Goal: Information Seeking & Learning: Learn about a topic

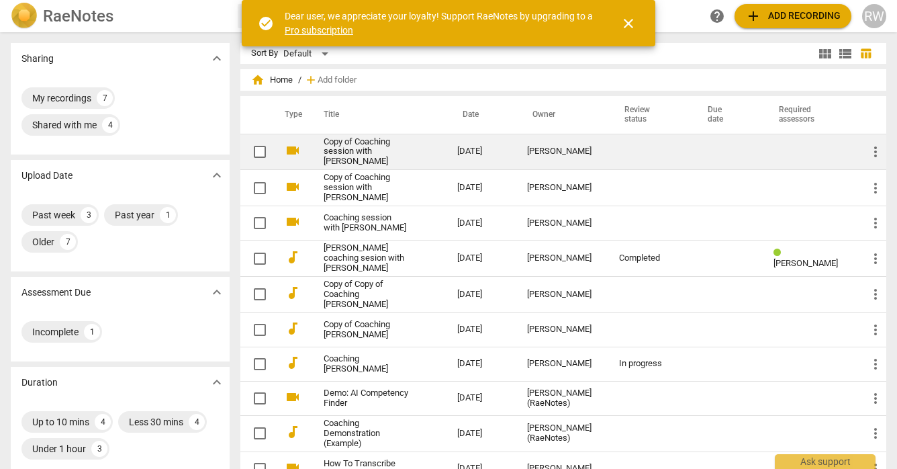
click at [338, 144] on link "Copy of Coaching session with [PERSON_NAME]" at bounding box center [366, 152] width 85 height 30
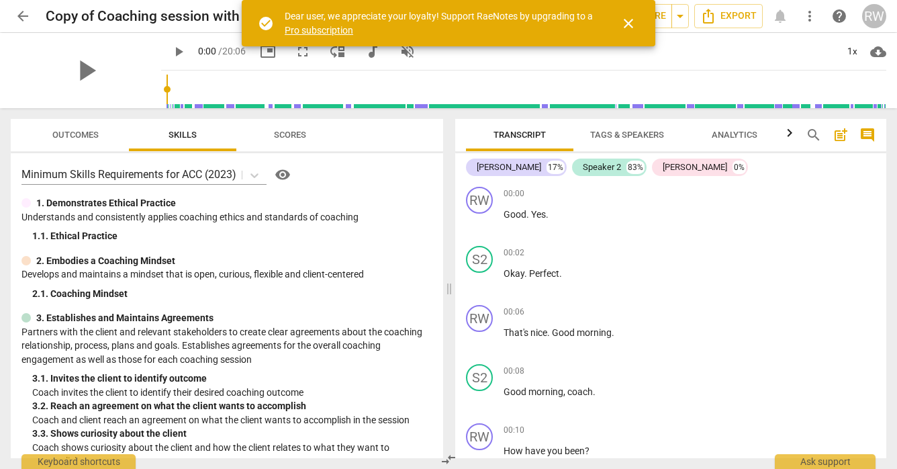
click at [632, 23] on span "close" at bounding box center [628, 23] width 16 height 16
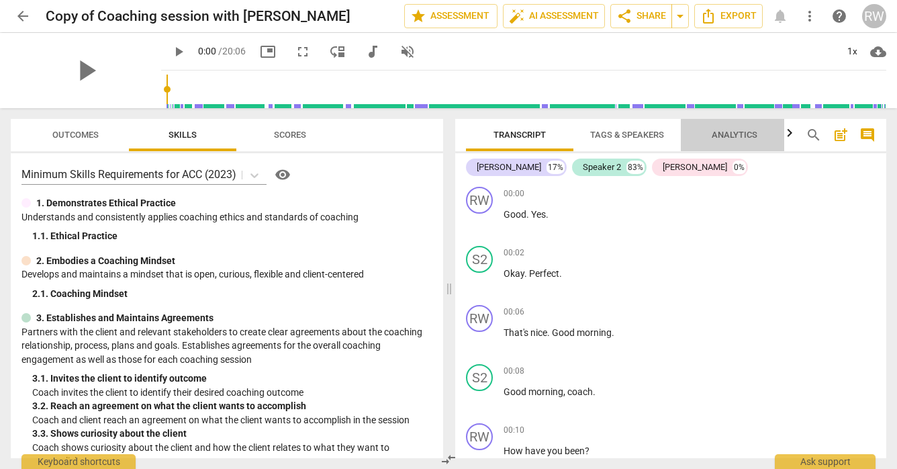
click at [739, 133] on span "Analytics" at bounding box center [735, 135] width 46 height 10
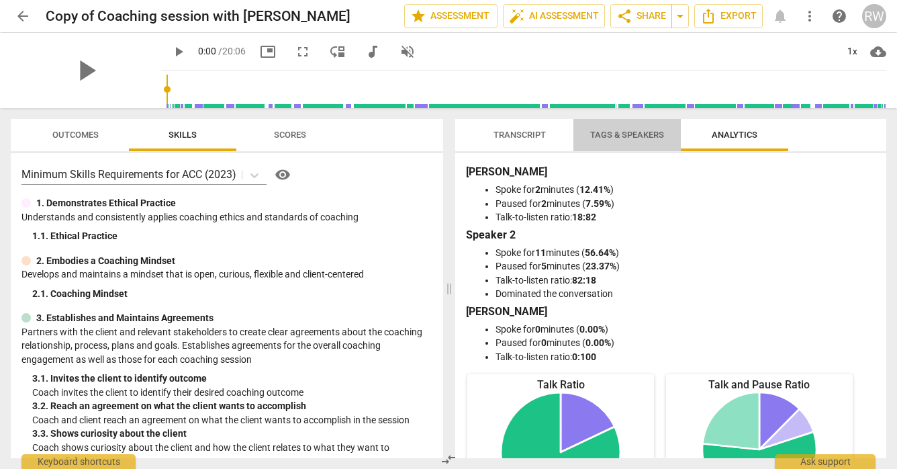
click at [606, 136] on span "Tags & Speakers" at bounding box center [627, 135] width 74 height 10
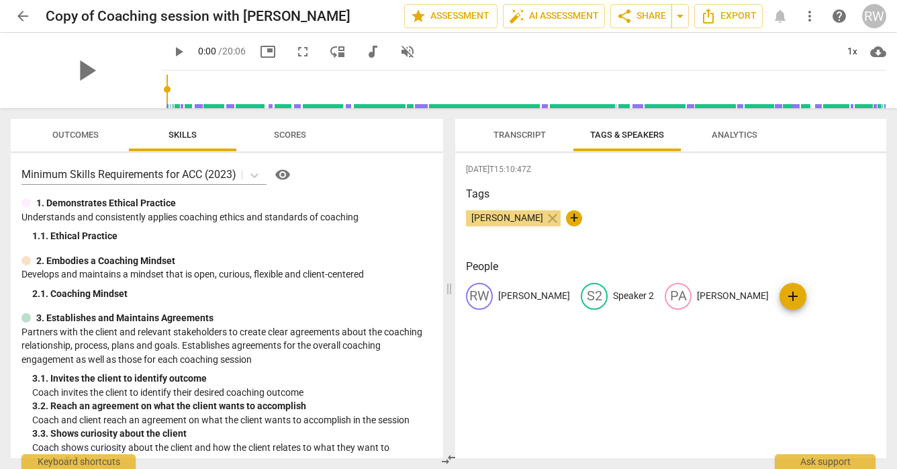
click at [581, 300] on div "S2" at bounding box center [594, 296] width 27 height 27
click at [631, 293] on input "Speaker 2" at bounding box center [666, 295] width 107 height 21
click at [618, 293] on input "PAUL2" at bounding box center [666, 295] width 107 height 21
type input "[PERSON_NAME]"
click at [757, 297] on span "edit" at bounding box center [765, 296] width 16 height 16
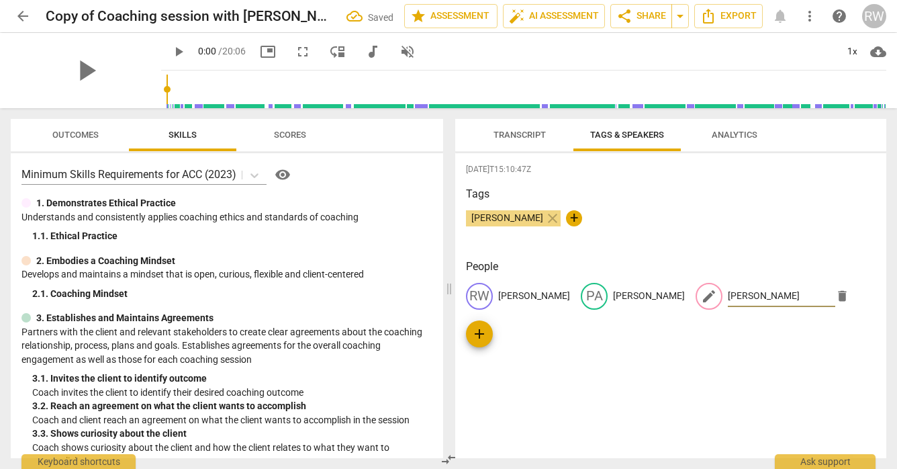
click at [835, 298] on span "delete" at bounding box center [842, 296] width 14 height 14
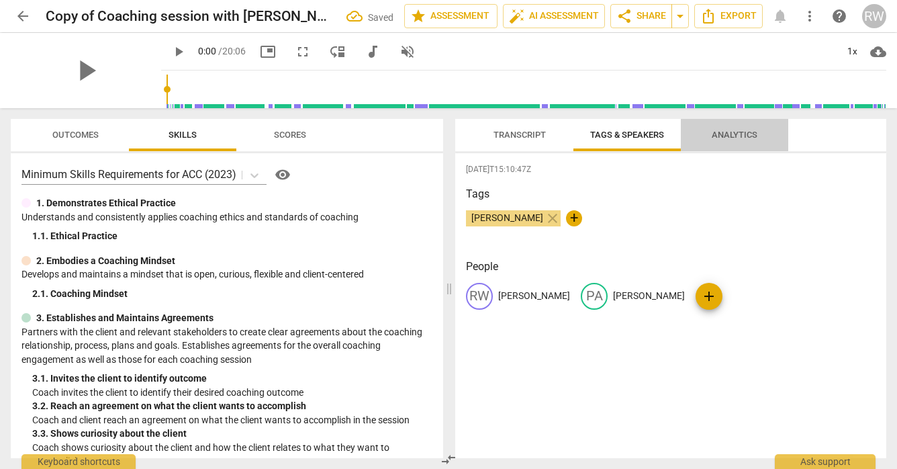
click at [726, 134] on span "Analytics" at bounding box center [735, 135] width 46 height 10
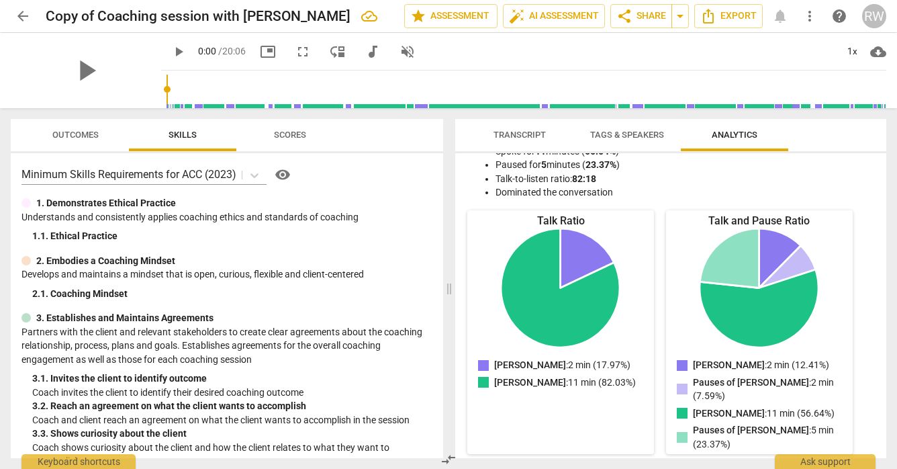
scroll to position [83, 0]
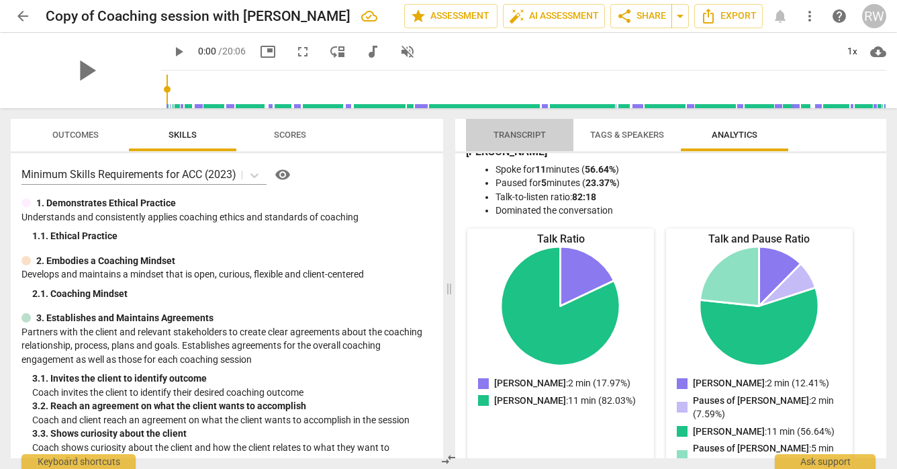
click at [516, 133] on span "Transcript" at bounding box center [519, 135] width 52 height 10
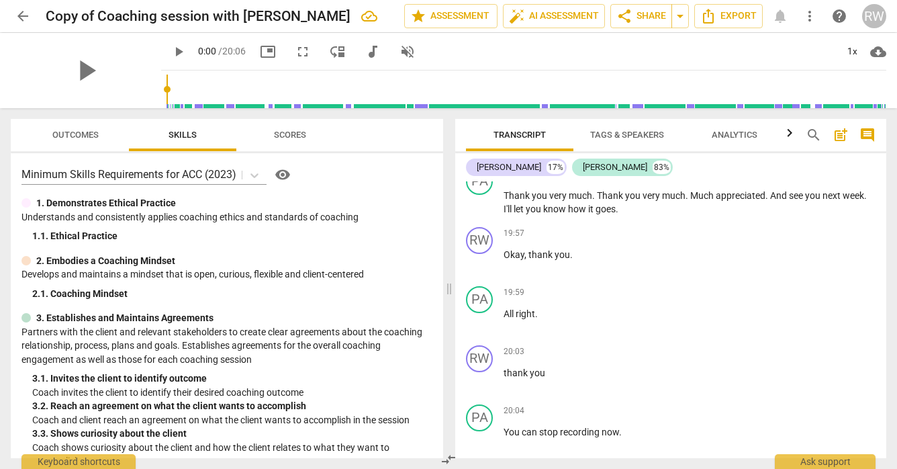
scroll to position [3660, 0]
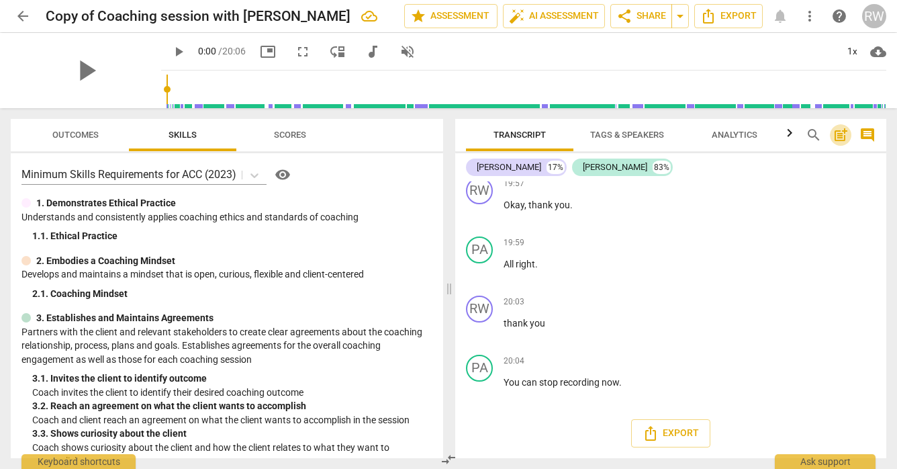
click at [842, 138] on span "post_add" at bounding box center [841, 135] width 16 height 16
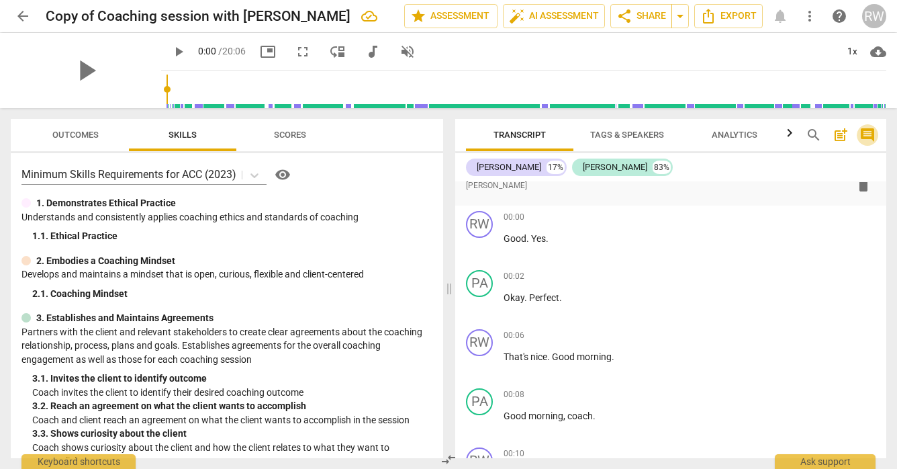
click at [864, 135] on span "comment" at bounding box center [867, 135] width 16 height 16
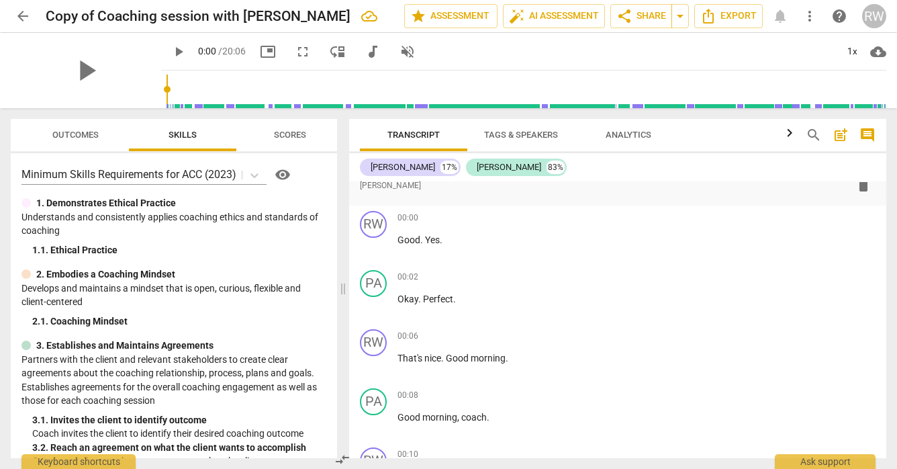
click at [402, 139] on span "Transcript" at bounding box center [413, 135] width 52 height 10
click at [723, 13] on span "Export" at bounding box center [728, 16] width 56 height 16
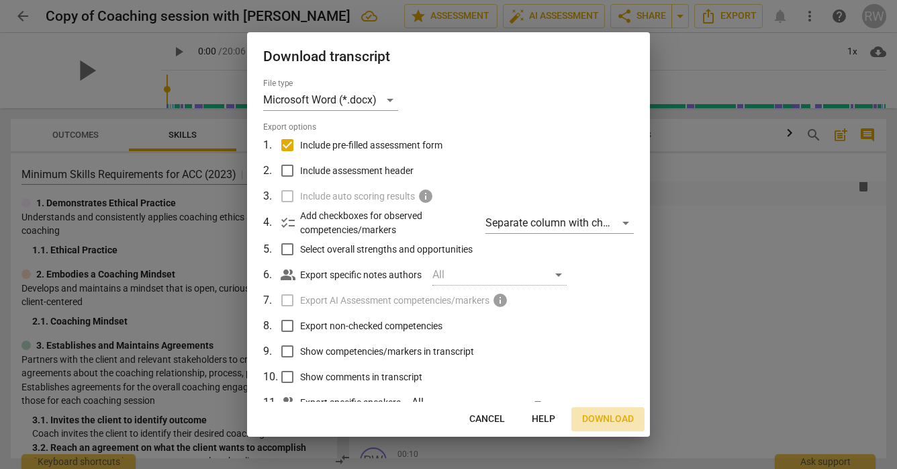
click at [600, 420] on span "Download" at bounding box center [608, 418] width 52 height 13
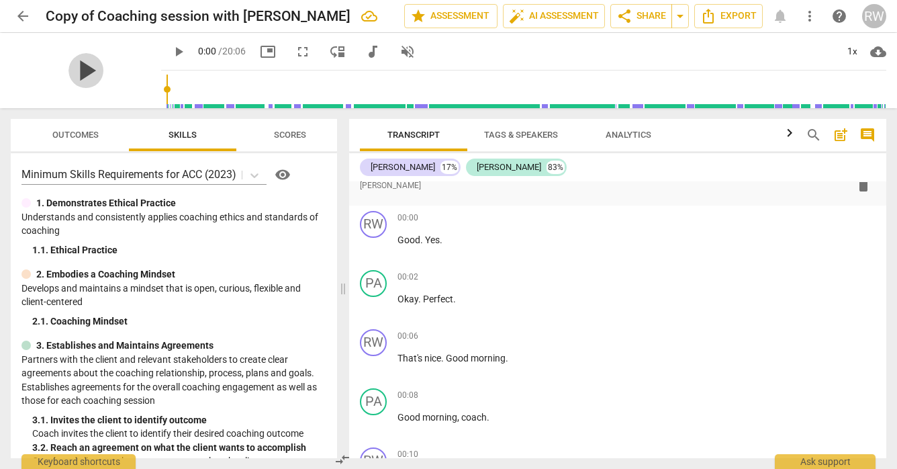
click at [79, 75] on span "play_arrow" at bounding box center [85, 70] width 35 height 35
click at [79, 79] on span "pause" at bounding box center [85, 70] width 35 height 35
click at [75, 73] on span "play_arrow" at bounding box center [85, 70] width 35 height 35
type input "5"
click at [399, 54] on span "volume_off" at bounding box center [407, 52] width 16 height 16
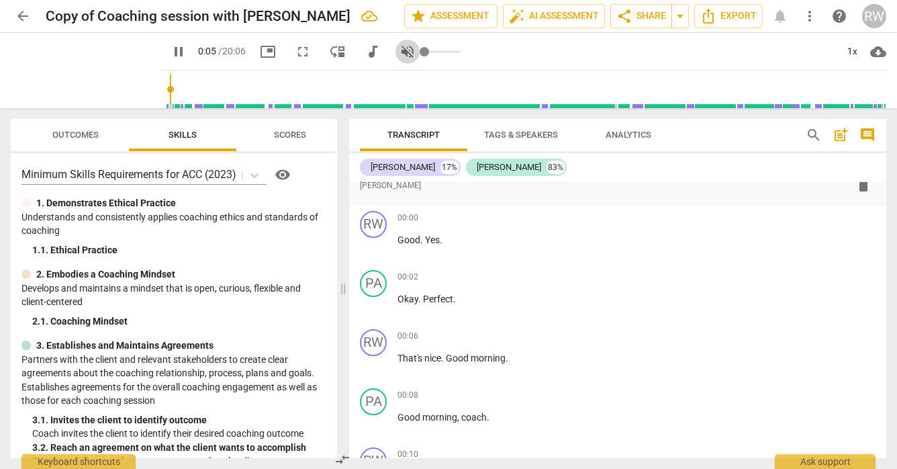
type input "1"
click at [75, 73] on span "pause" at bounding box center [85, 70] width 35 height 35
type input "8"
click at [365, 53] on span "audiotrack" at bounding box center [373, 52] width 16 height 16
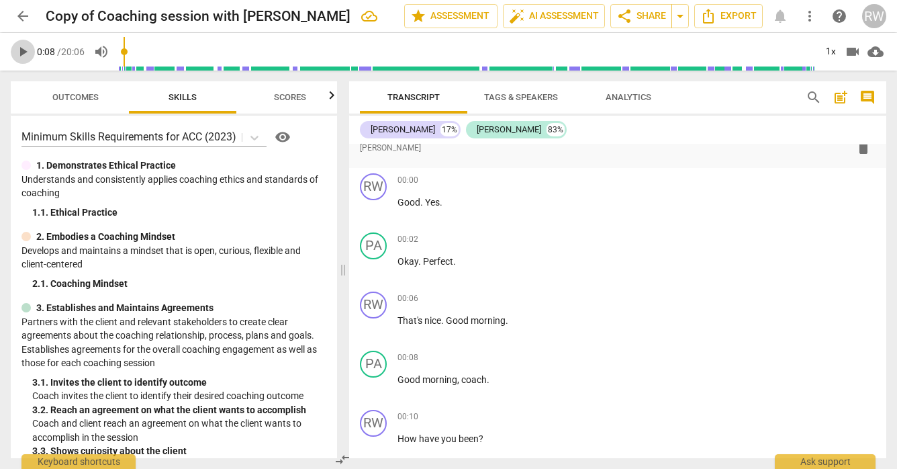
click at [26, 52] on span "play_arrow" at bounding box center [23, 52] width 16 height 16
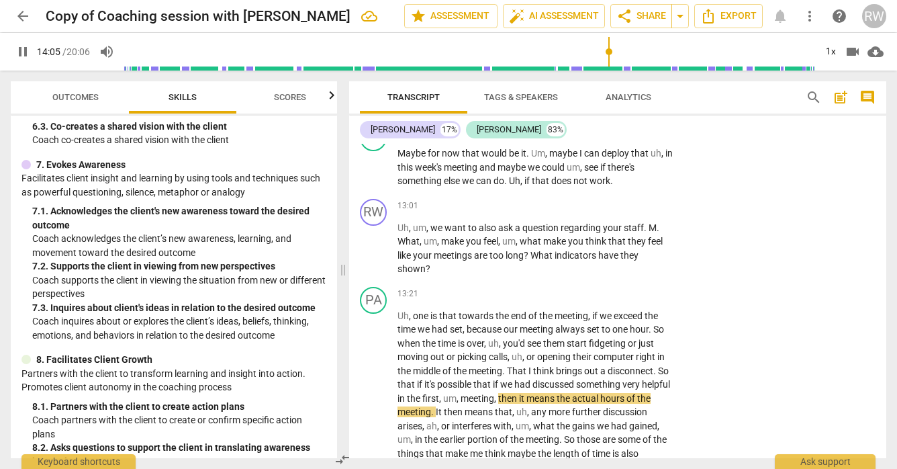
scroll to position [3013, 0]
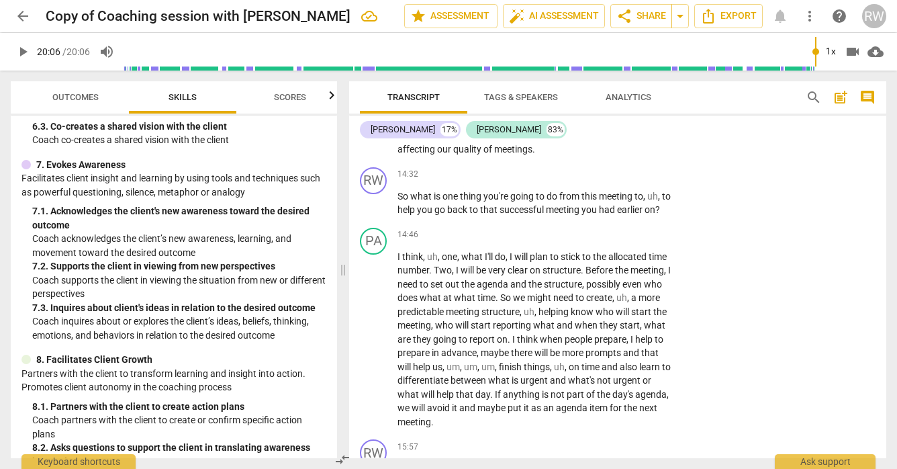
type input "1206"
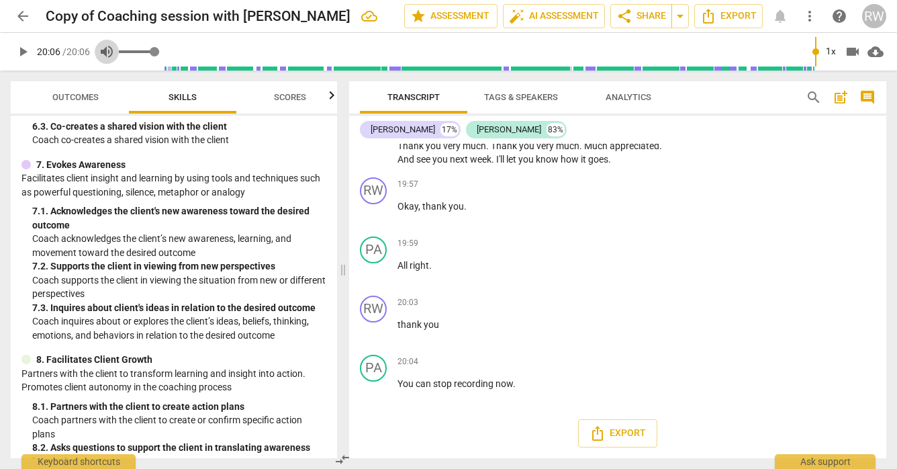
click at [112, 52] on span "volume_up" at bounding box center [107, 52] width 16 height 16
type input "0"
type input "1206"
click at [110, 54] on span "volume_off" at bounding box center [107, 52] width 16 height 16
type input "1"
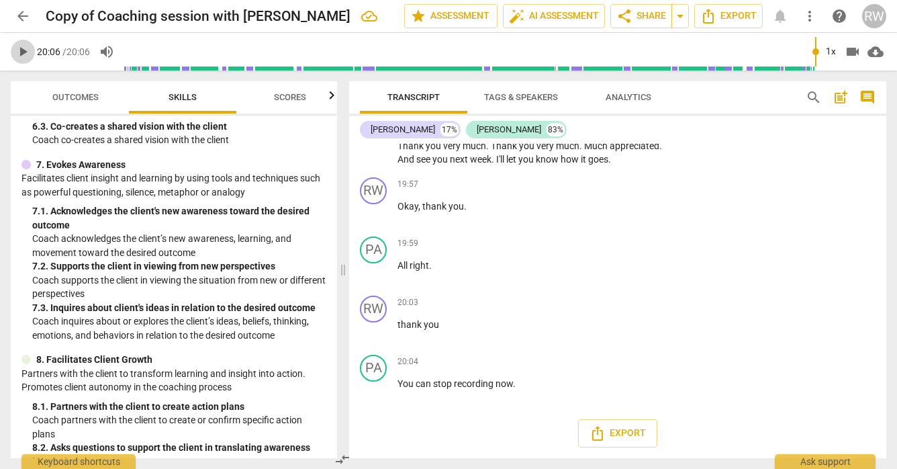
click at [19, 50] on span "play_arrow" at bounding box center [23, 52] width 16 height 16
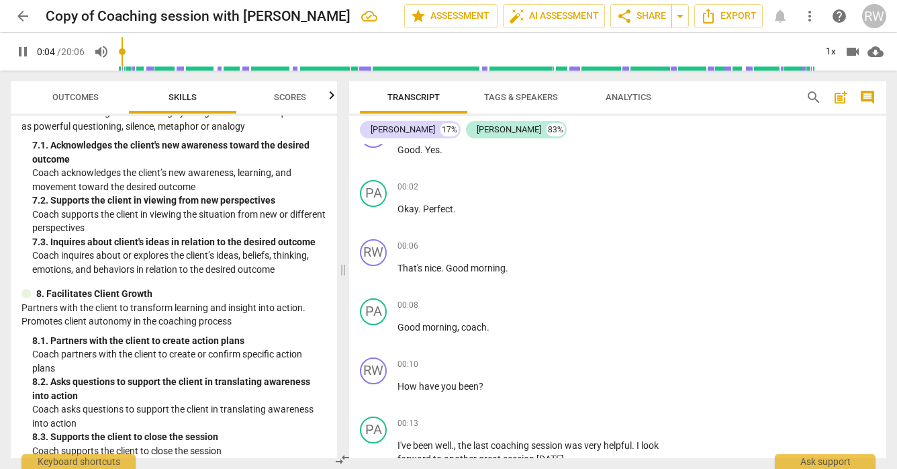
scroll to position [1012, 0]
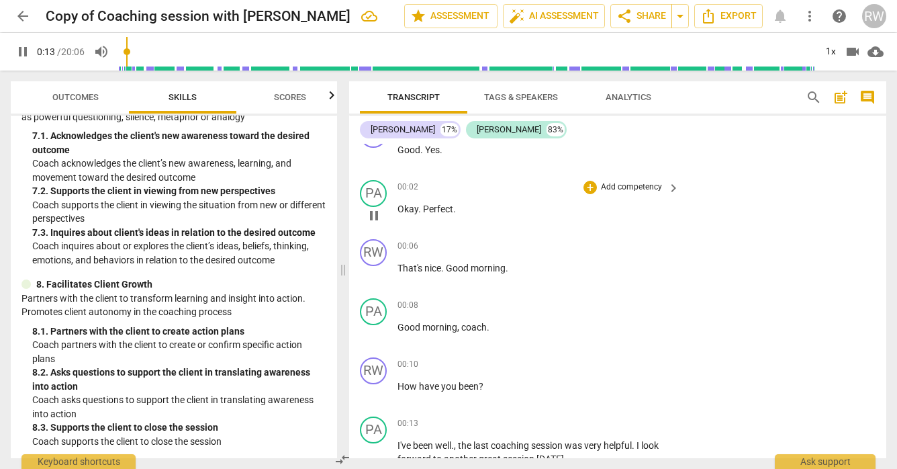
click at [416, 214] on p "Okay . Perfect ." at bounding box center [534, 209] width 275 height 14
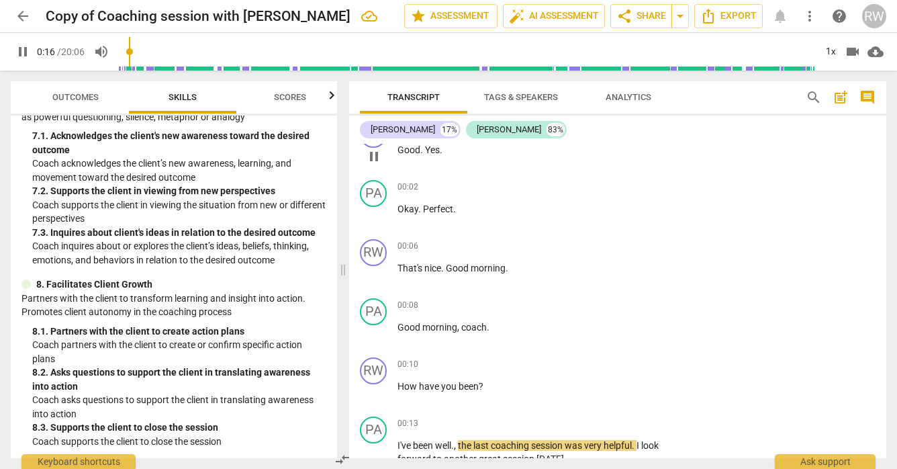
click at [435, 152] on span "Yes" at bounding box center [432, 149] width 15 height 11
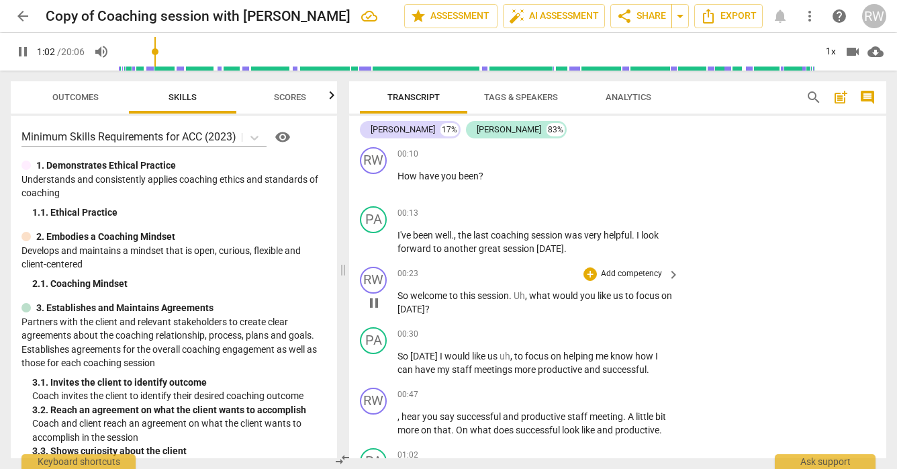
scroll to position [620, 0]
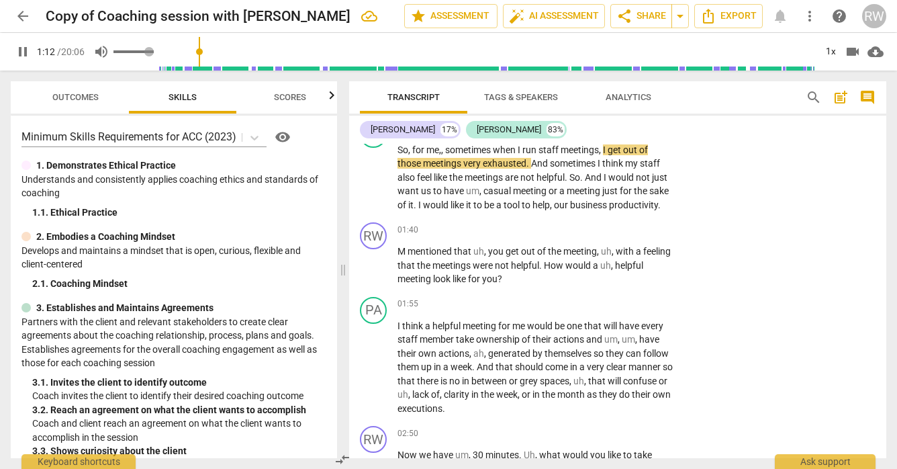
type input "73"
click at [101, 49] on span "volume_up" at bounding box center [101, 52] width 16 height 16
type input "0"
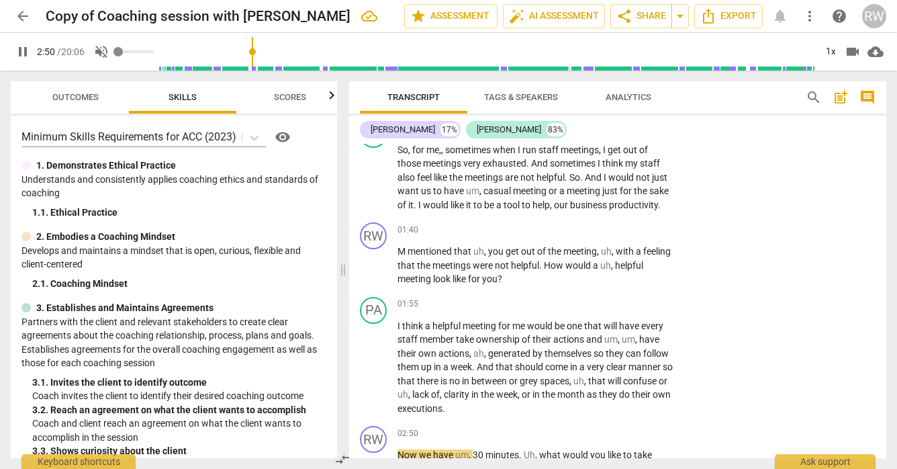
scroll to position [939, 0]
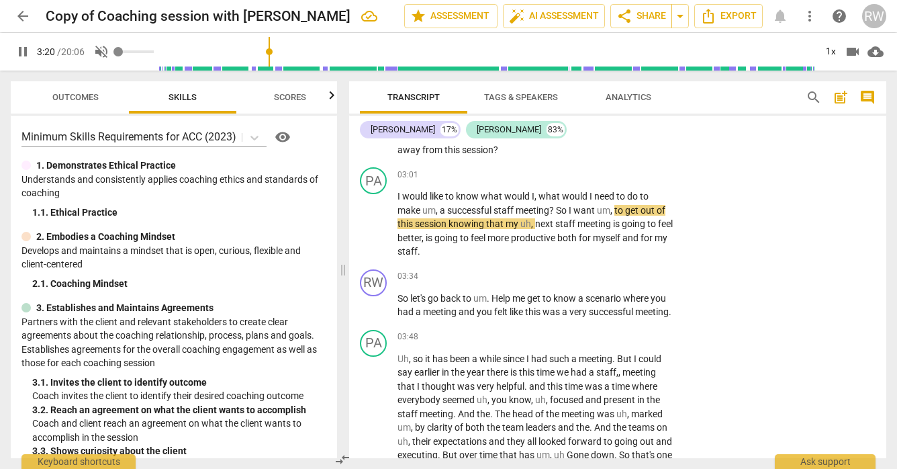
type input "201"
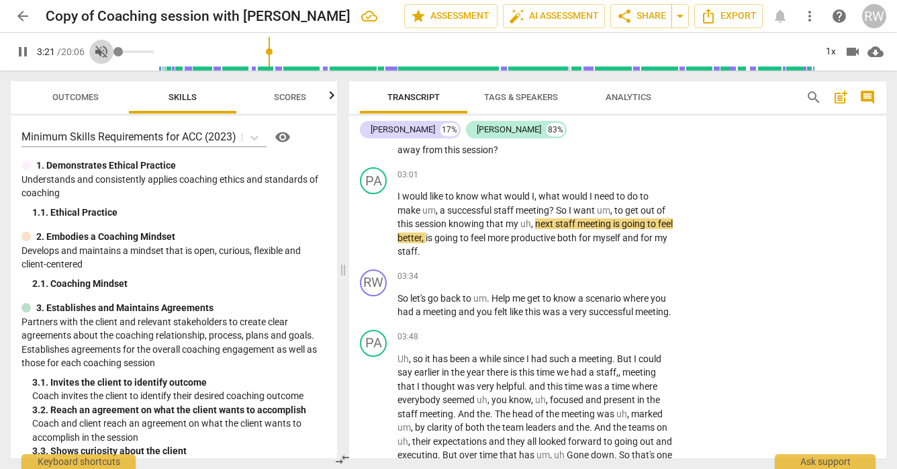
click at [99, 54] on span "volume_off" at bounding box center [101, 52] width 16 height 16
type input "1"
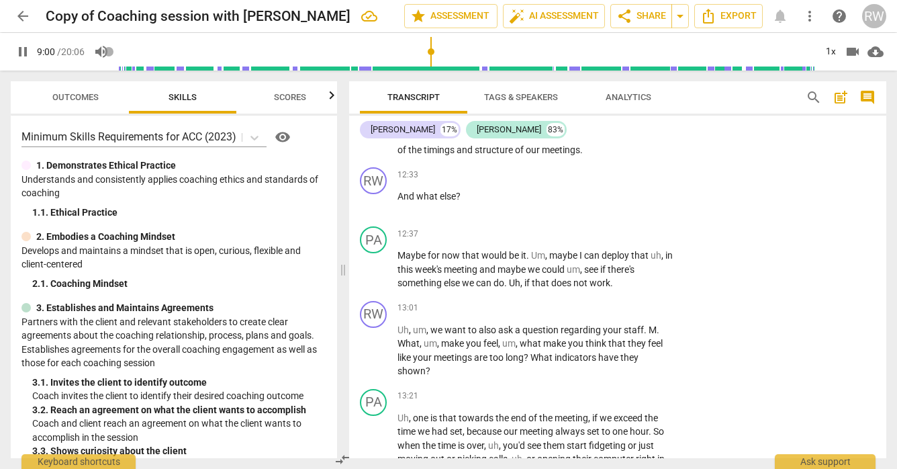
scroll to position [2596, 0]
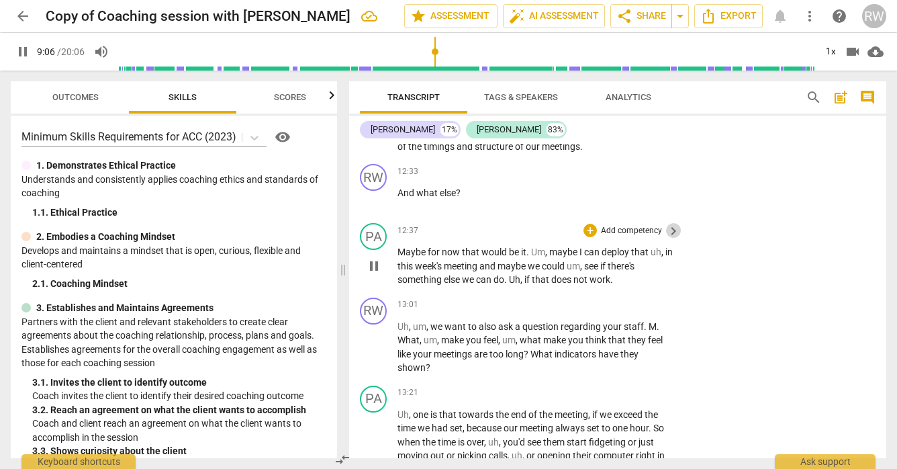
click at [672, 239] on span "keyboard_arrow_right" at bounding box center [673, 231] width 16 height 16
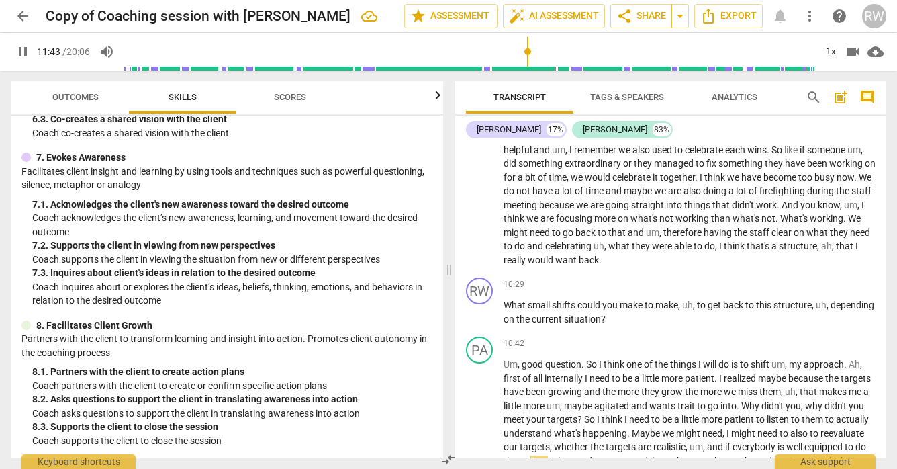
scroll to position [2142, 0]
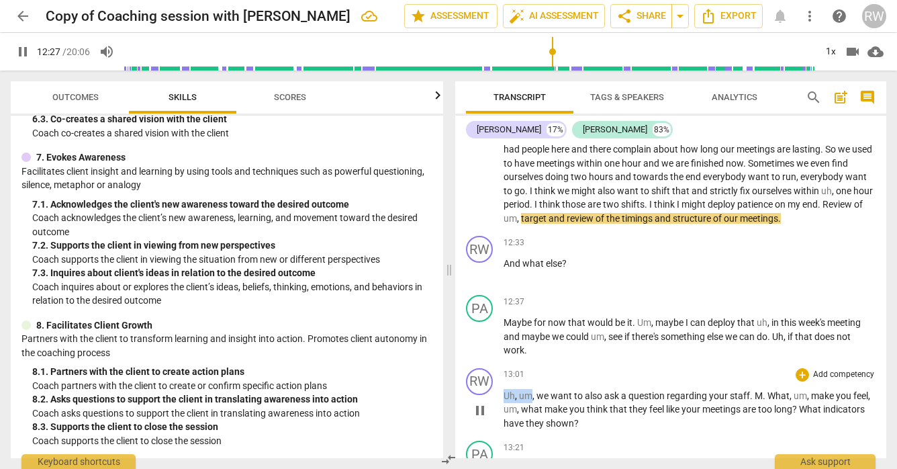
drag, startPoint x: 532, startPoint y: 425, endPoint x: 502, endPoint y: 426, distance: 30.2
click at [502, 426] on div "RW play_arrow pause 13:01 + Add competency keyboard_arrow_right Uh , um , we wa…" at bounding box center [670, 399] width 431 height 73
type input "748"
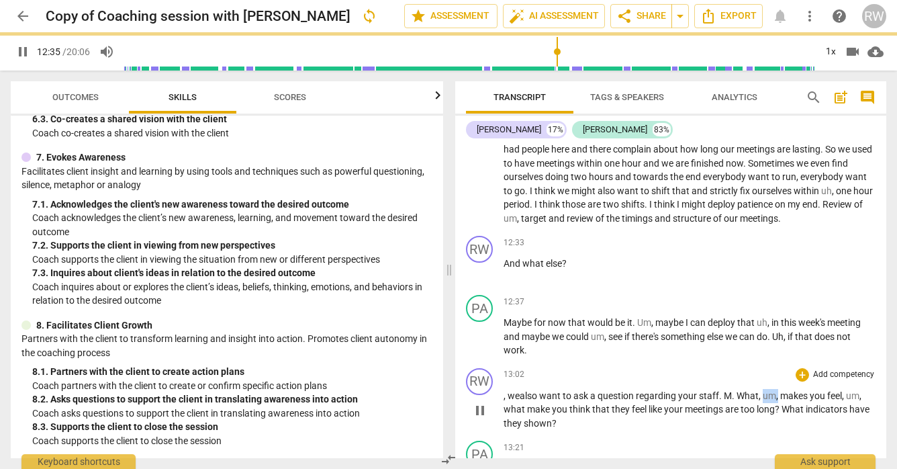
drag, startPoint x: 779, startPoint y: 426, endPoint x: 765, endPoint y: 425, distance: 14.8
click at [765, 425] on p ", we also want t o ask a question regarding your staff . M . What , um , makes …" at bounding box center [690, 410] width 372 height 42
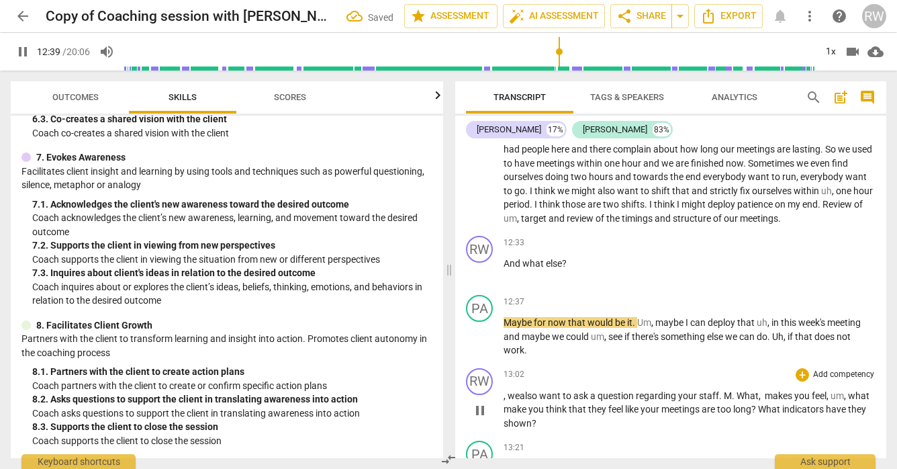
click at [506, 401] on span "," at bounding box center [506, 395] width 4 height 11
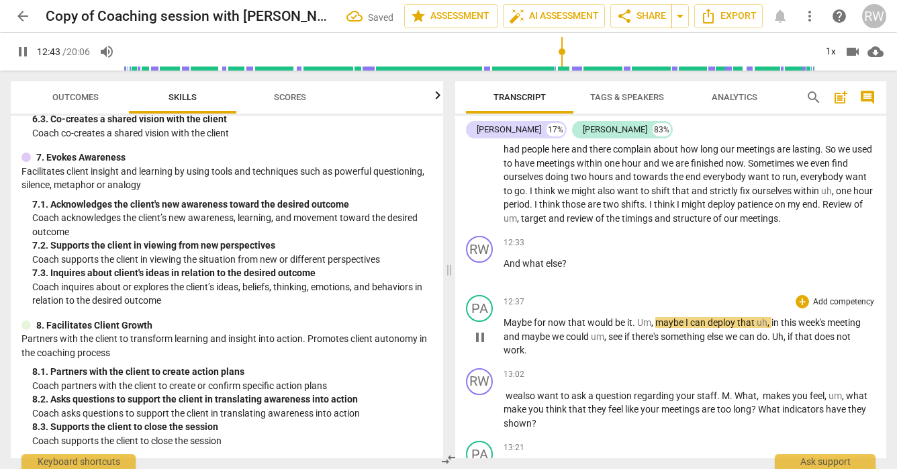
click at [518, 357] on p "Maybe for now that would be it . Um , maybe I can deploy that uh , in this week…" at bounding box center [690, 337] width 372 height 42
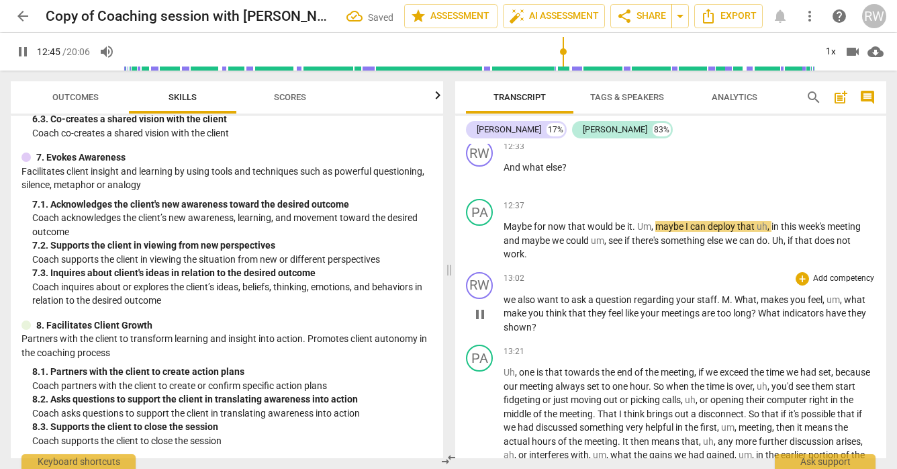
scroll to position [2248, 0]
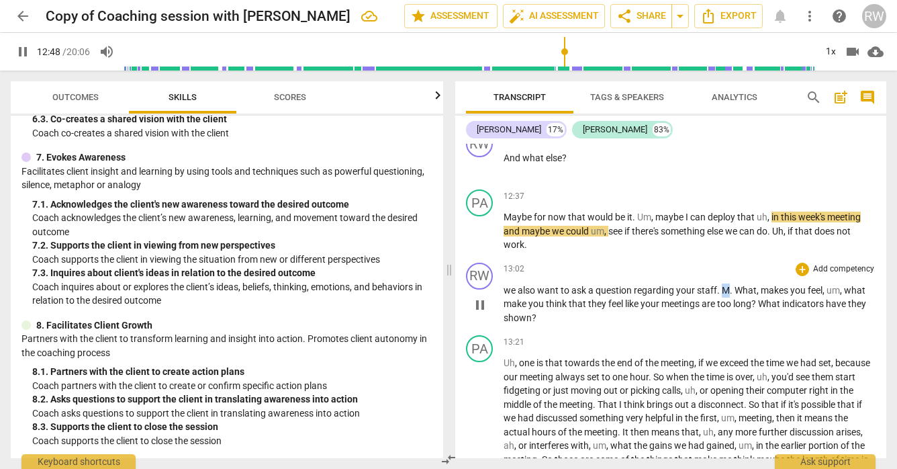
drag, startPoint x: 730, startPoint y: 318, endPoint x: 722, endPoint y: 316, distance: 8.8
click at [722, 316] on p "we also want to ask a question regarding your staff . M . What , makes you feel…" at bounding box center [690, 304] width 372 height 42
type input "769"
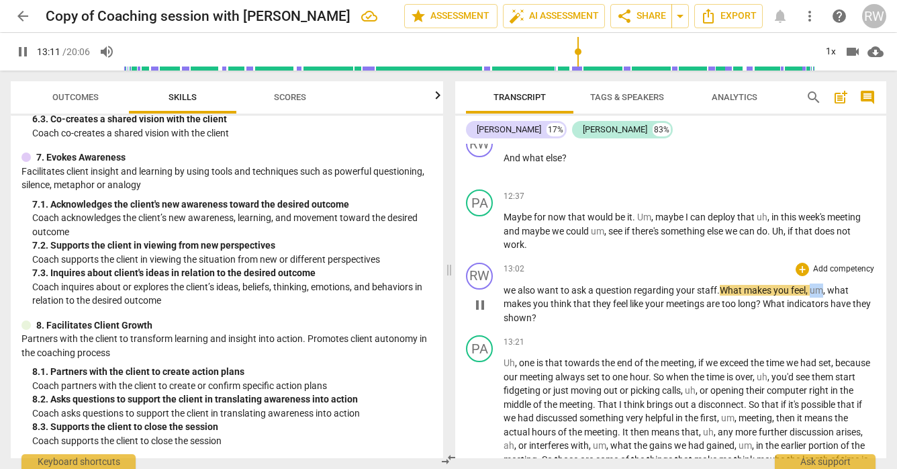
drag, startPoint x: 825, startPoint y: 319, endPoint x: 813, endPoint y: 319, distance: 12.1
click at [813, 295] on span "um" at bounding box center [816, 290] width 13 height 11
click at [813, 309] on span "indicators" at bounding box center [809, 303] width 44 height 11
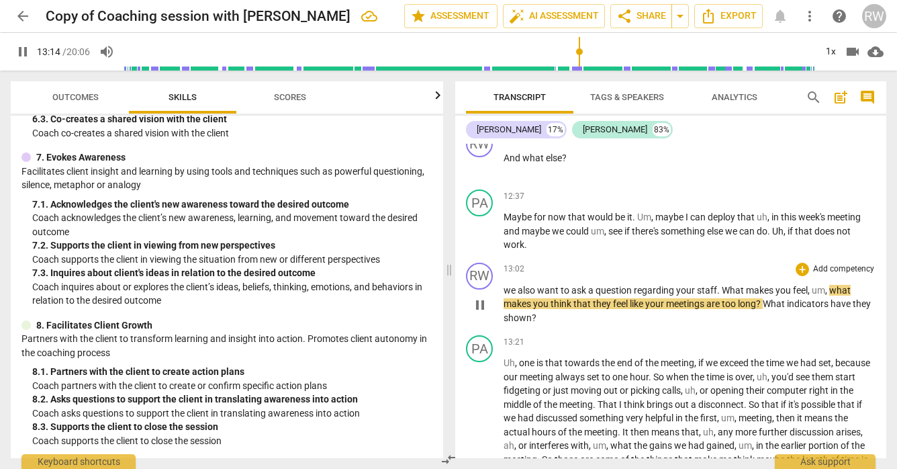
click at [730, 330] on div "RW play_arrow pause 13:02 + Add competency keyboard_arrow_right we also want to…" at bounding box center [670, 293] width 431 height 73
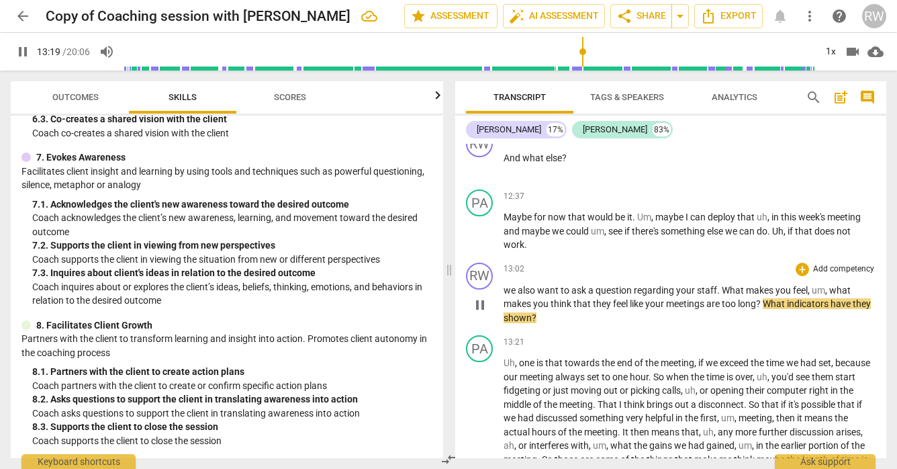
click at [763, 309] on span "?" at bounding box center [759, 303] width 7 height 11
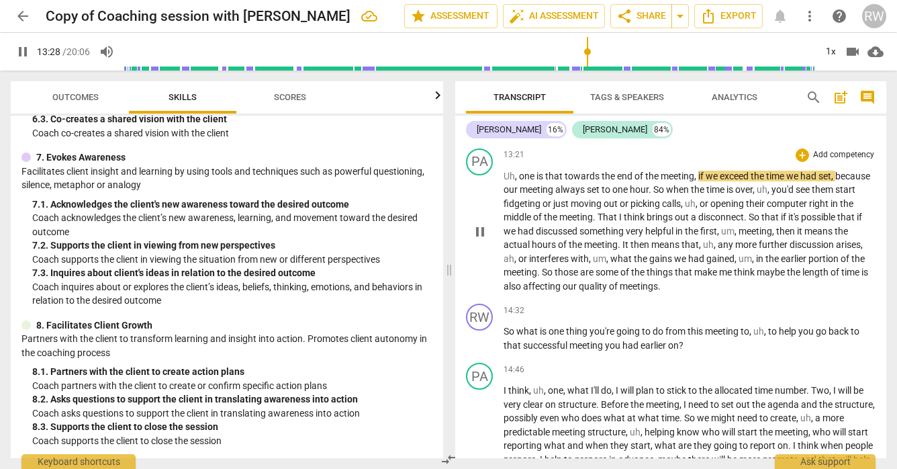
scroll to position [2500, 0]
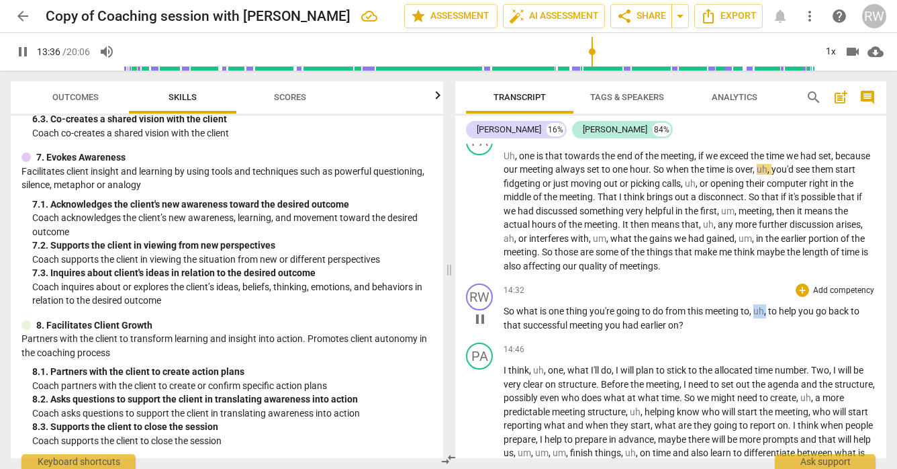
drag, startPoint x: 767, startPoint y: 339, endPoint x: 757, endPoint y: 339, distance: 10.1
click at [757, 332] on p "So what is one thing you're going to do from this meeting to , uh , to help you…" at bounding box center [690, 318] width 372 height 28
type input "817"
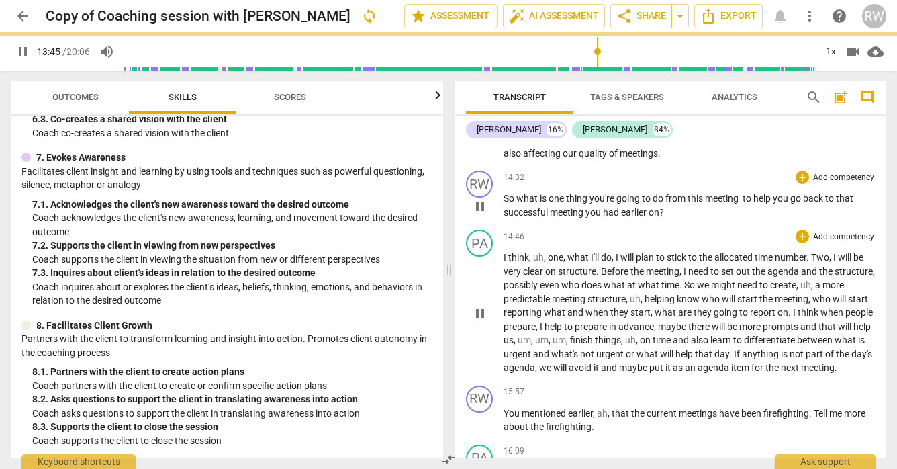
scroll to position [2624, 0]
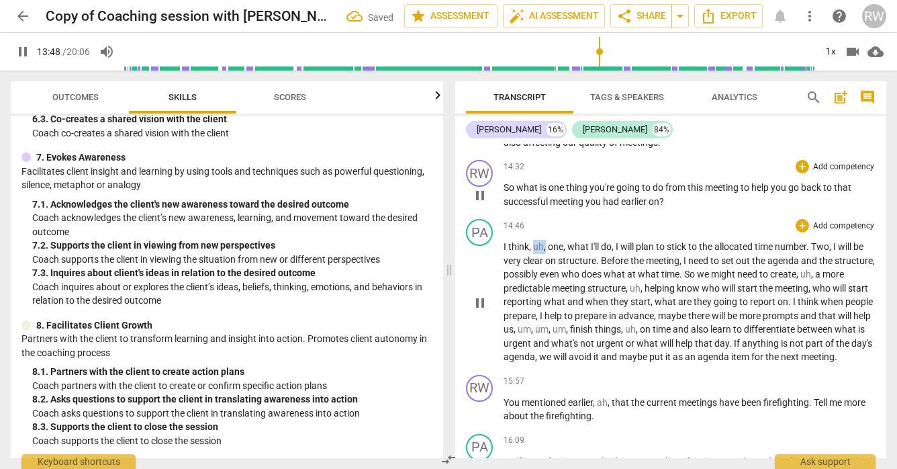
drag, startPoint x: 546, startPoint y: 275, endPoint x: 534, endPoint y: 275, distance: 11.4
click at [534, 275] on p "I think , uh , one , what I'll do , I will plan to stick to the allocated time …" at bounding box center [690, 302] width 372 height 124
type input "830"
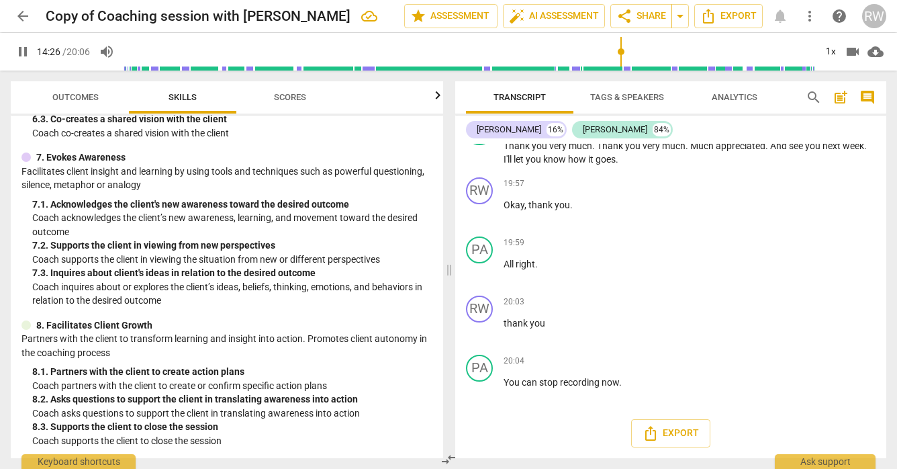
scroll to position [2630, 0]
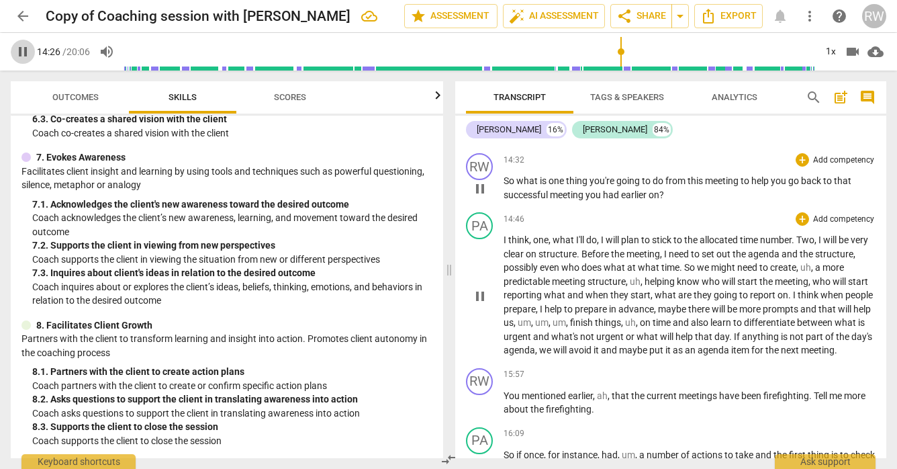
click at [19, 57] on span "pause" at bounding box center [23, 52] width 16 height 16
click at [25, 48] on span "play_arrow" at bounding box center [23, 52] width 16 height 16
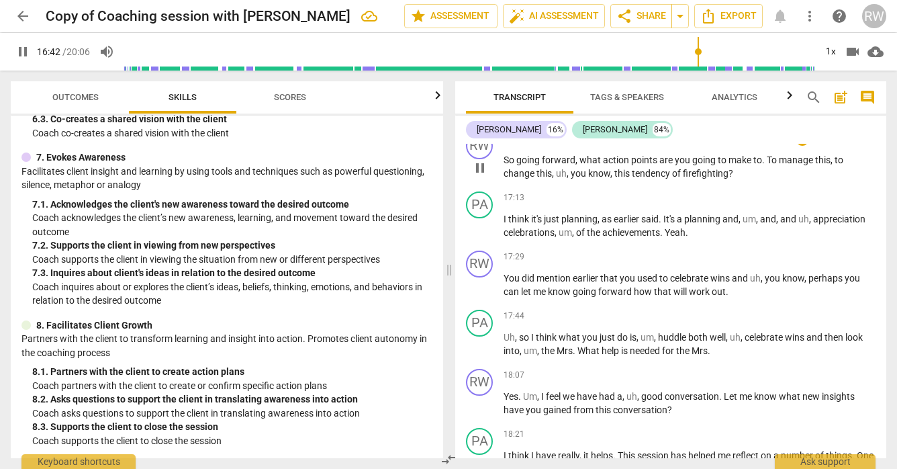
scroll to position [3040, 0]
drag, startPoint x: 809, startPoint y: 321, endPoint x: 756, endPoint y: 319, distance: 53.1
click at [756, 298] on p "You did mention earlier that you used to celebrate wins and uh , you know , per…" at bounding box center [690, 285] width 372 height 28
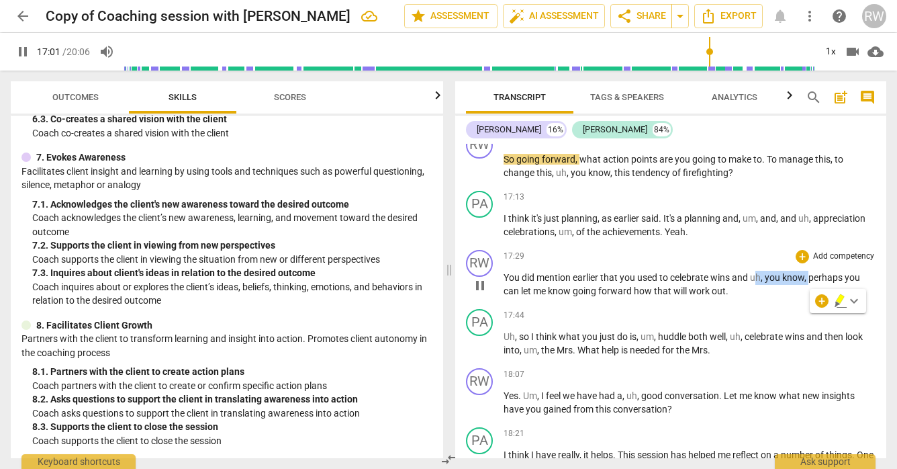
type input "1022"
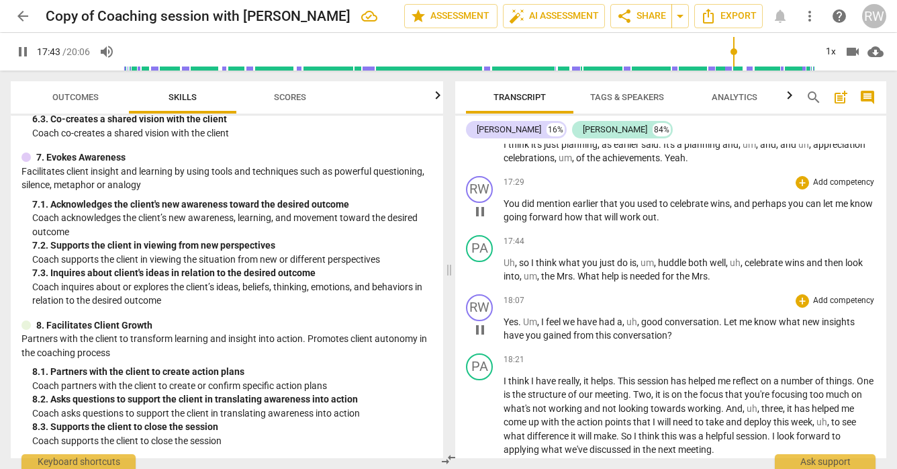
scroll to position [3118, 0]
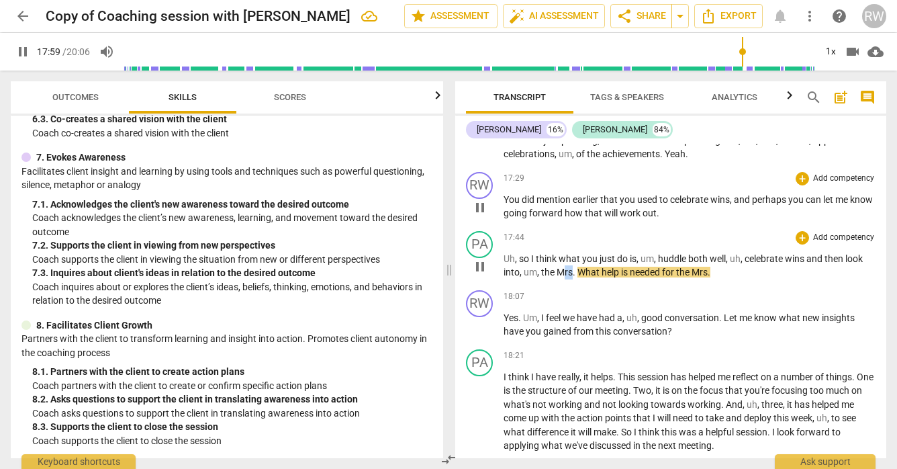
drag, startPoint x: 574, startPoint y: 314, endPoint x: 565, endPoint y: 314, distance: 9.4
click at [565, 279] on p "Uh , so I think what you just do is , um , huddle both well , uh , celebrate wi…" at bounding box center [690, 266] width 372 height 28
type input "1081"
click at [723, 277] on span "." at bounding box center [721, 272] width 3 height 11
click at [802, 264] on span "wins" at bounding box center [795, 258] width 21 height 11
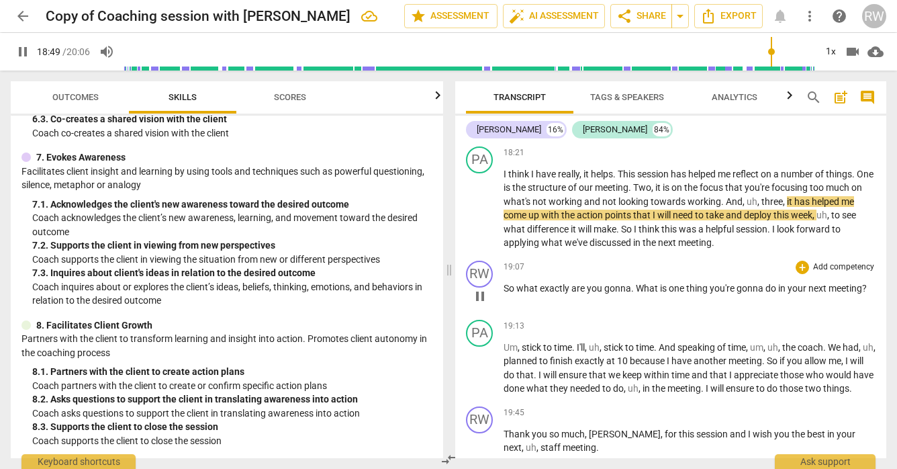
scroll to position [3357, 0]
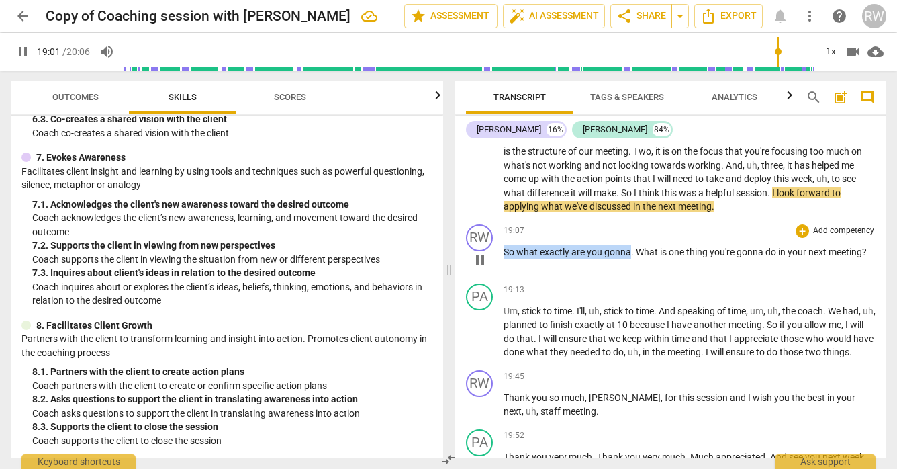
drag, startPoint x: 629, startPoint y: 297, endPoint x: 493, endPoint y: 299, distance: 135.6
click at [493, 278] on div "RW play_arrow pause 19:07 + Add competency keyboard_arrow_right So what exactly…" at bounding box center [670, 248] width 431 height 59
type input "1142"
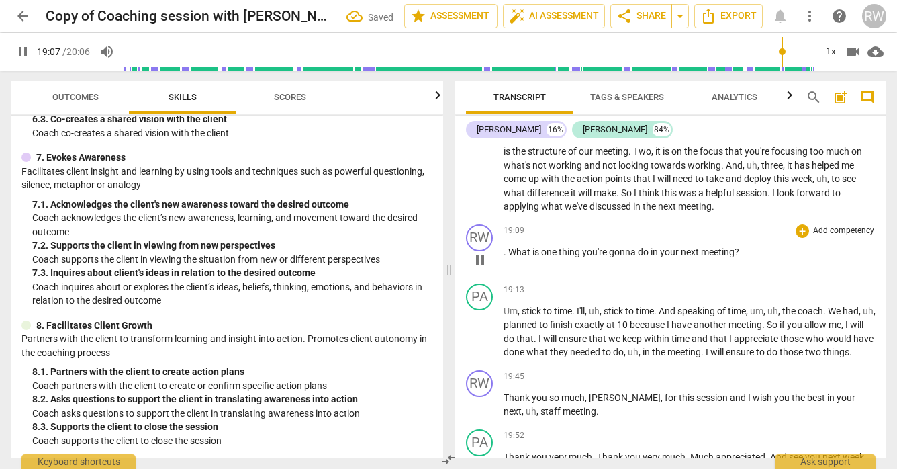
click at [507, 257] on span "." at bounding box center [506, 251] width 5 height 11
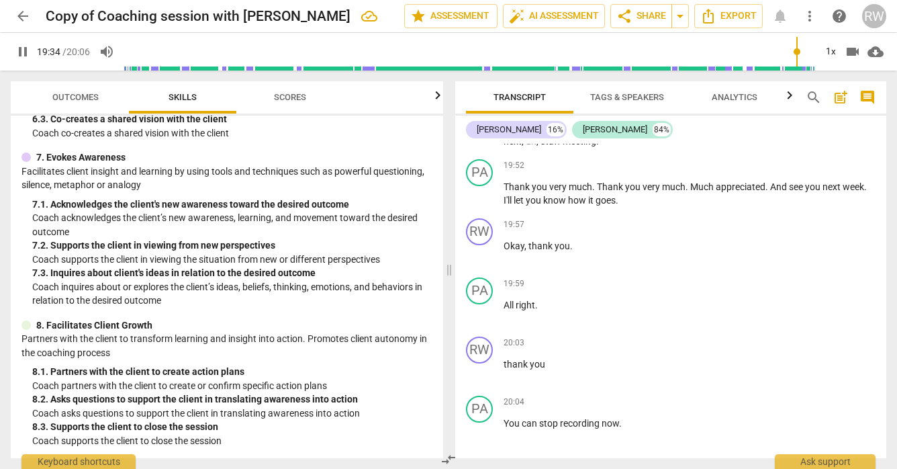
scroll to position [3648, 0]
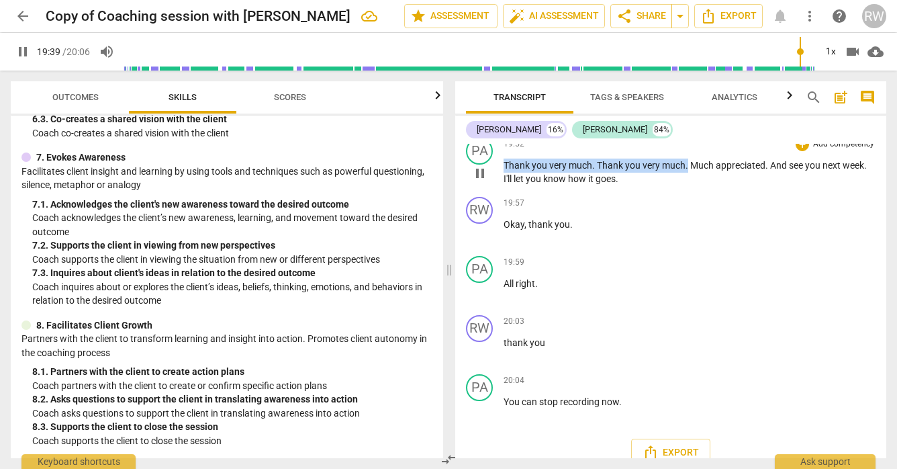
drag, startPoint x: 687, startPoint y: 220, endPoint x: 607, endPoint y: 212, distance: 80.2
click at [607, 186] on div "19:52 + Add competency keyboard_arrow_right Thank you very much . Thank you ver…" at bounding box center [690, 162] width 372 height 48
type input "1183"
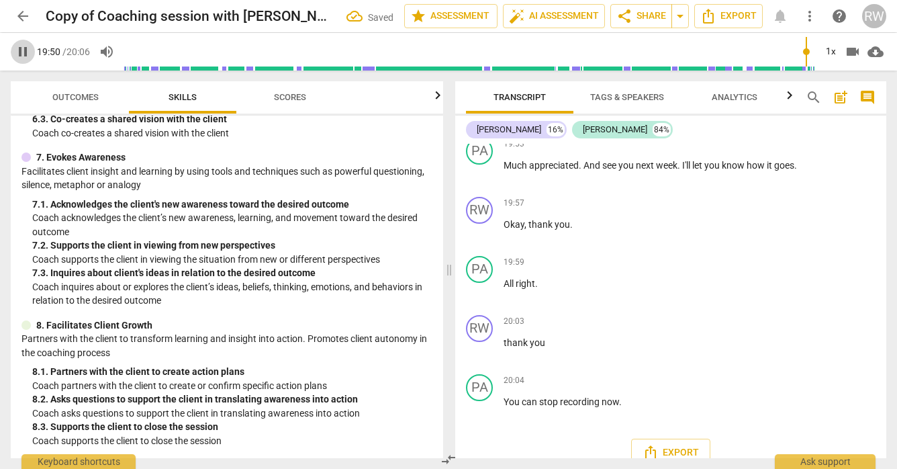
click at [21, 52] on span "pause" at bounding box center [23, 52] width 16 height 16
type input "1190"
click at [553, 151] on div "19:53 + Add competency keyboard_arrow_right" at bounding box center [690, 144] width 372 height 13
